Goal: Task Accomplishment & Management: Manage account settings

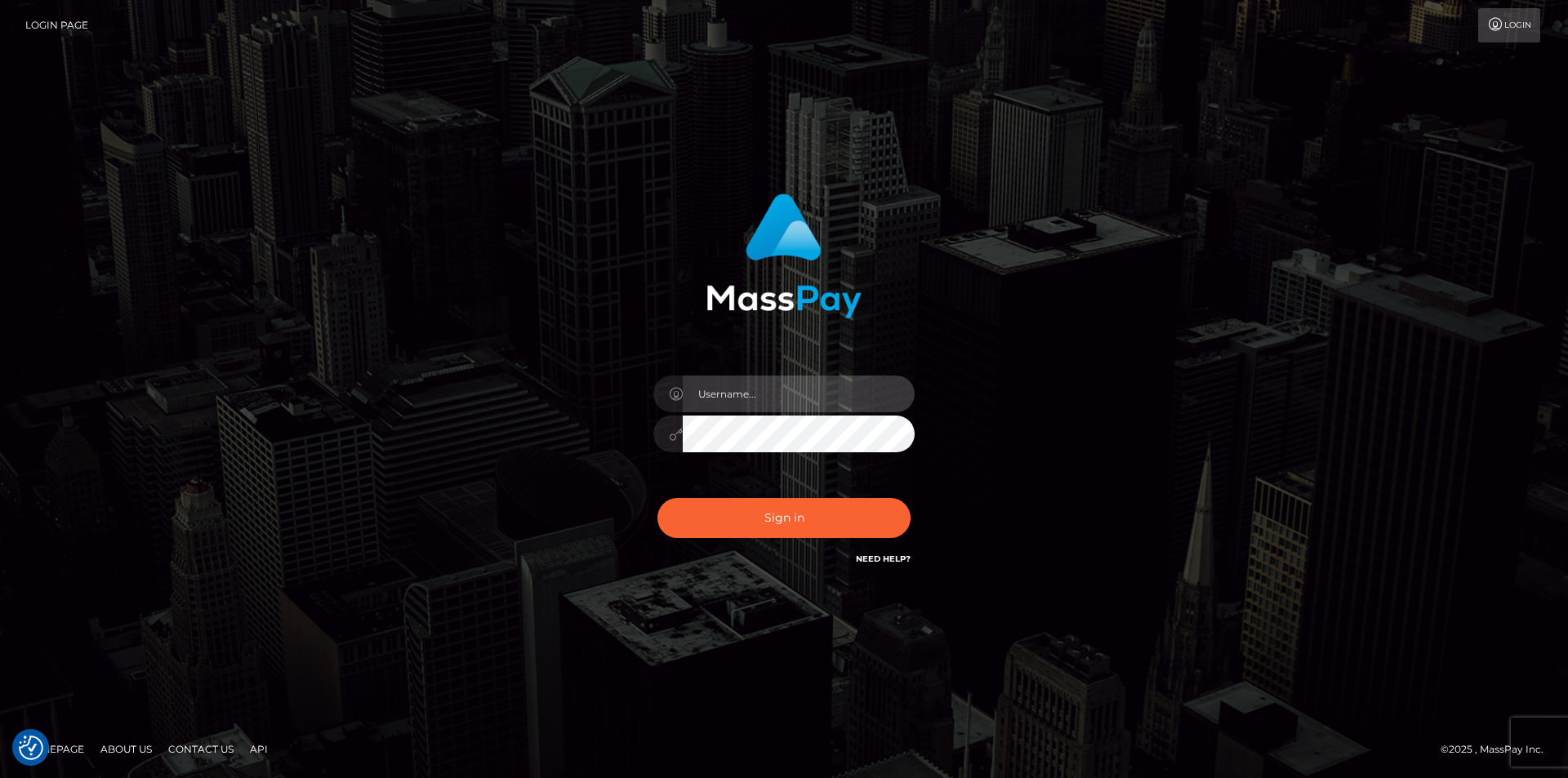
type input "dszikszai"
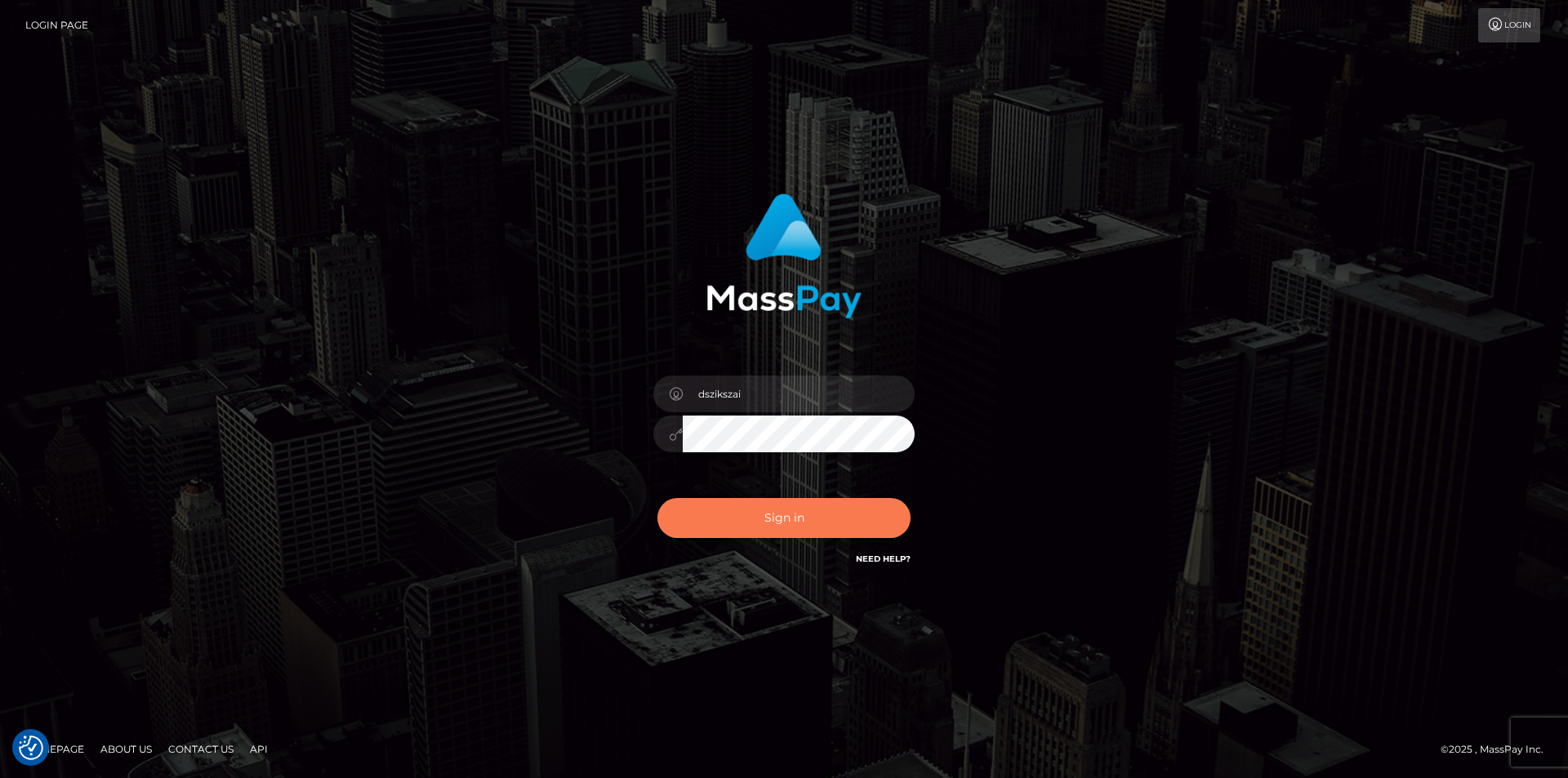
drag, startPoint x: 0, startPoint y: 0, endPoint x: 714, endPoint y: 525, distance: 886.2
click at [714, 525] on button "Sign in" at bounding box center [784, 518] width 253 height 40
click at [739, 512] on button "Sign in" at bounding box center [784, 518] width 253 height 40
type input "dszikszai"
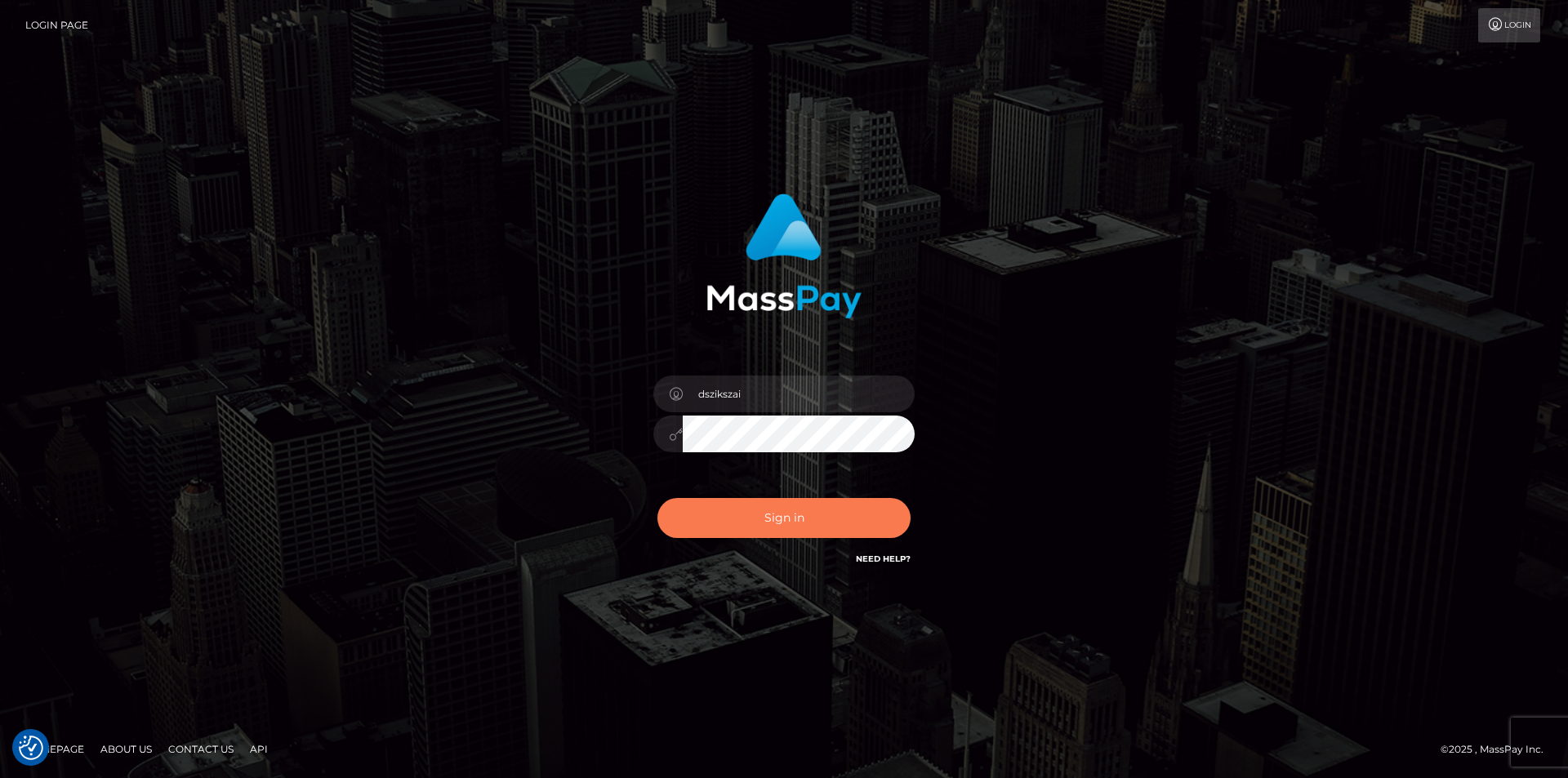
click at [782, 530] on button "Sign in" at bounding box center [784, 518] width 253 height 40
click at [777, 523] on button "Sign in" at bounding box center [784, 518] width 253 height 40
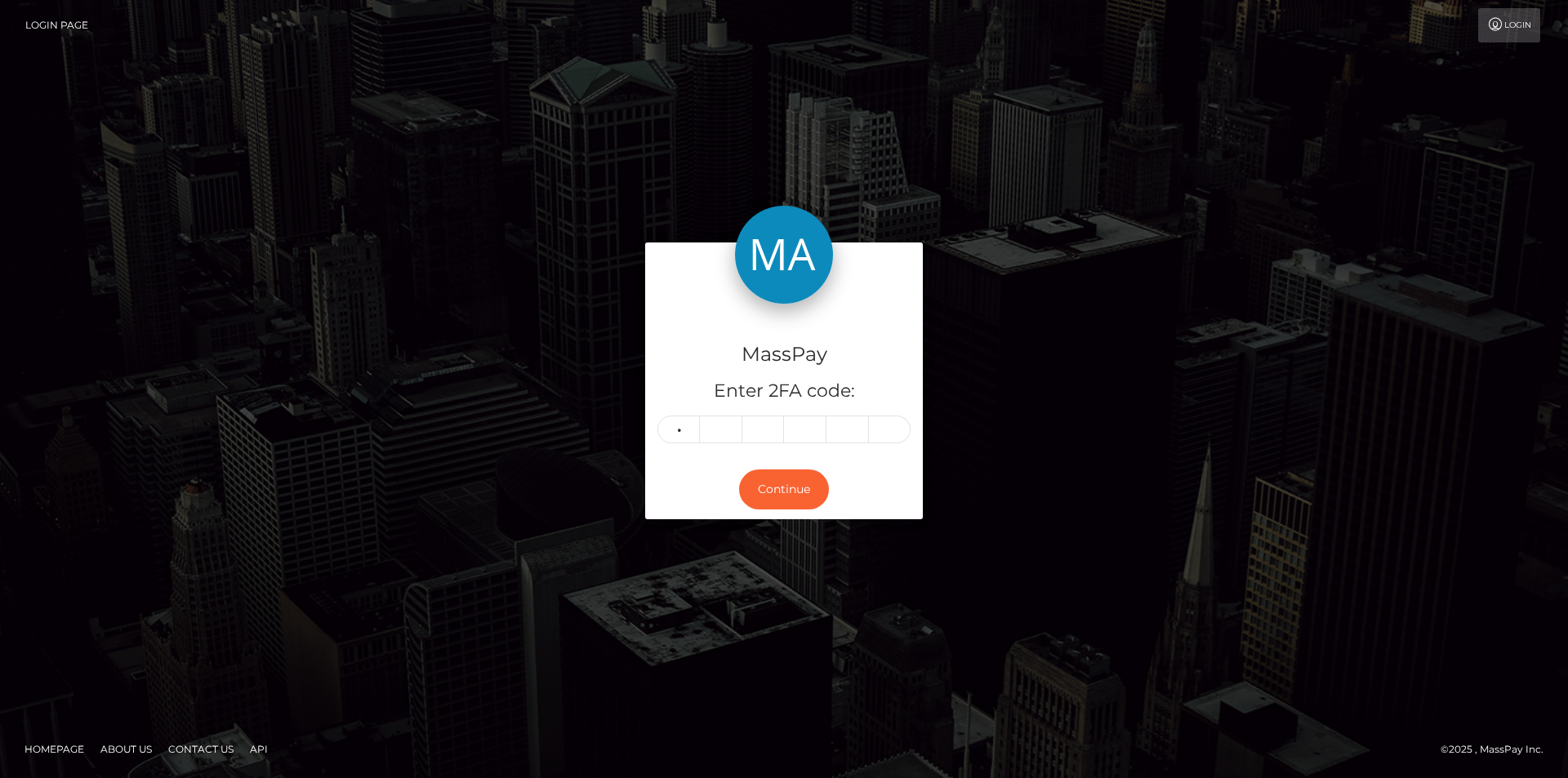
type input "6"
type input "0"
type input "1"
type input "9"
type input "3"
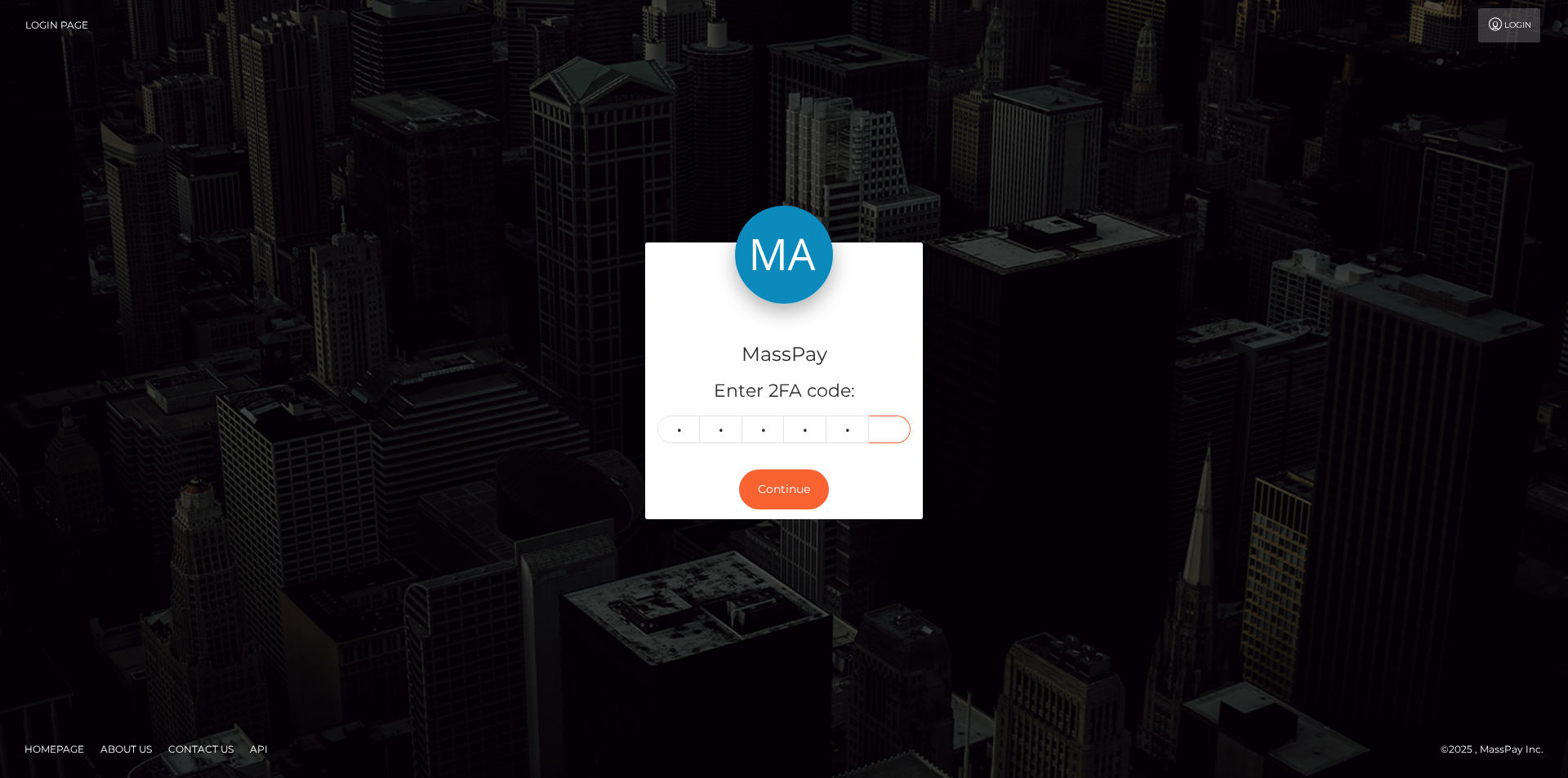
type input "0"
